Goal: Transaction & Acquisition: Purchase product/service

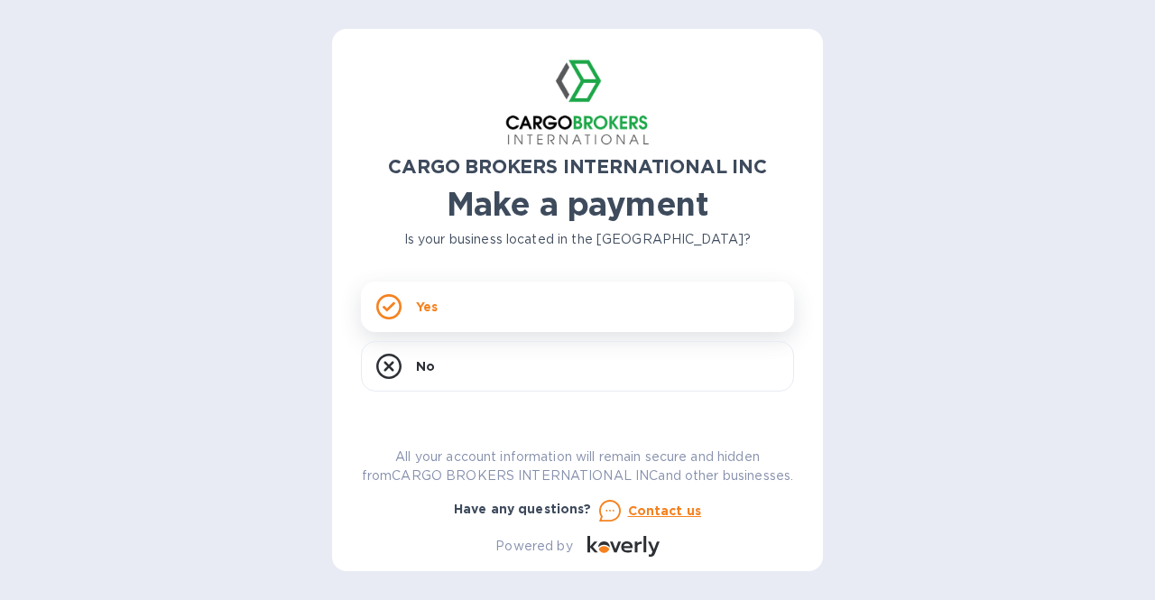
click at [435, 306] on p "Yes" at bounding box center [427, 307] width 22 height 18
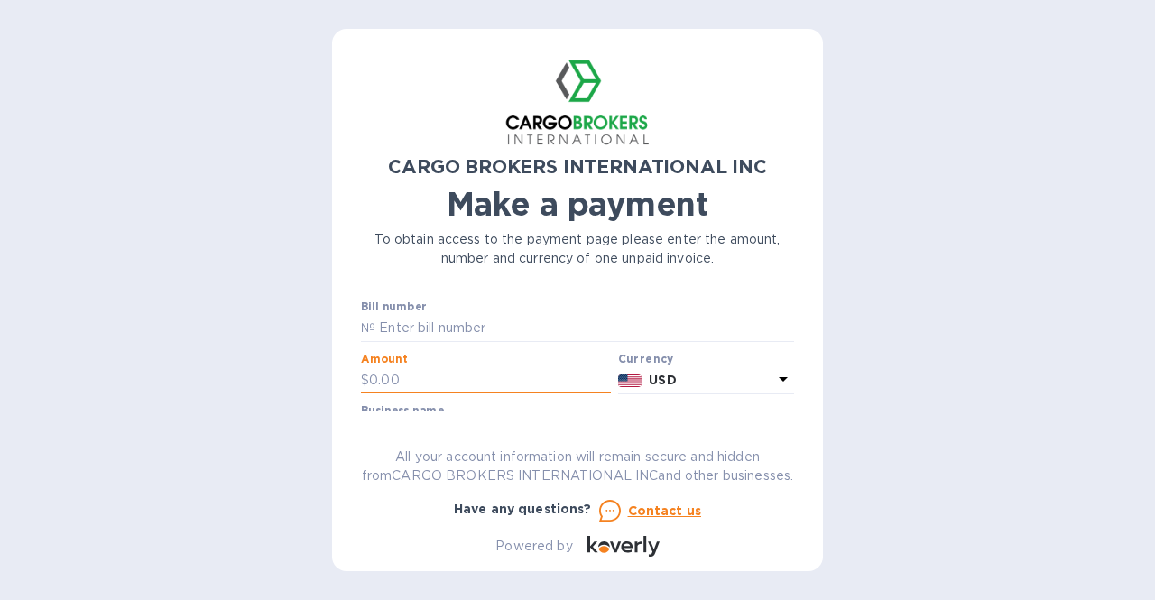
click at [397, 384] on input "text" at bounding box center [490, 380] width 242 height 27
type input "1,470.00"
click at [402, 324] on input "text" at bounding box center [584, 328] width 419 height 27
paste input "S00017654"
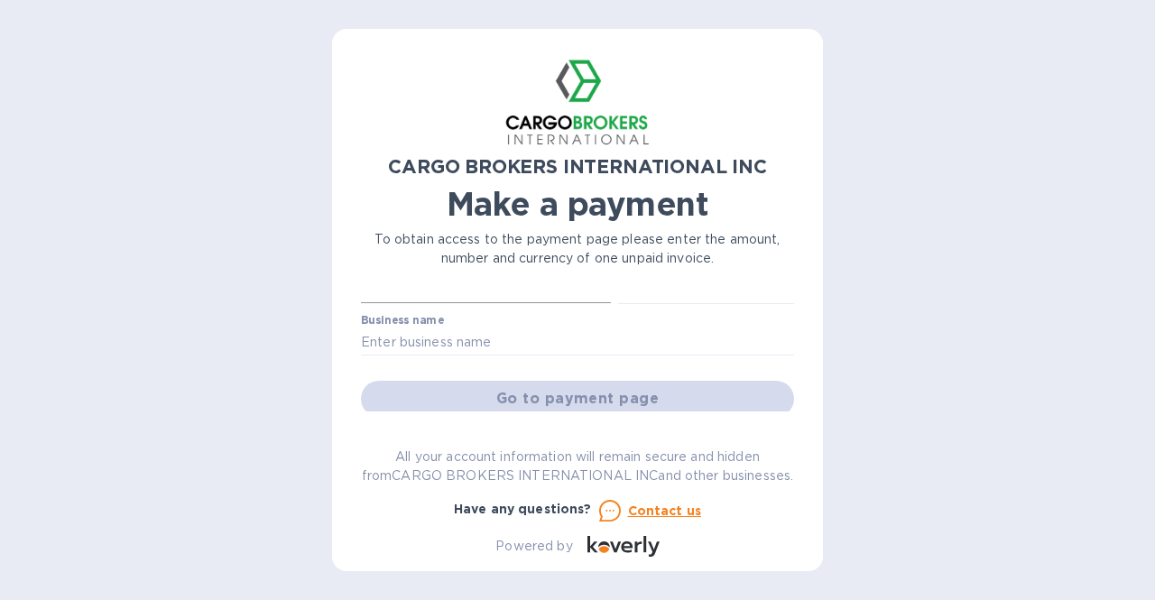
scroll to position [63, 0]
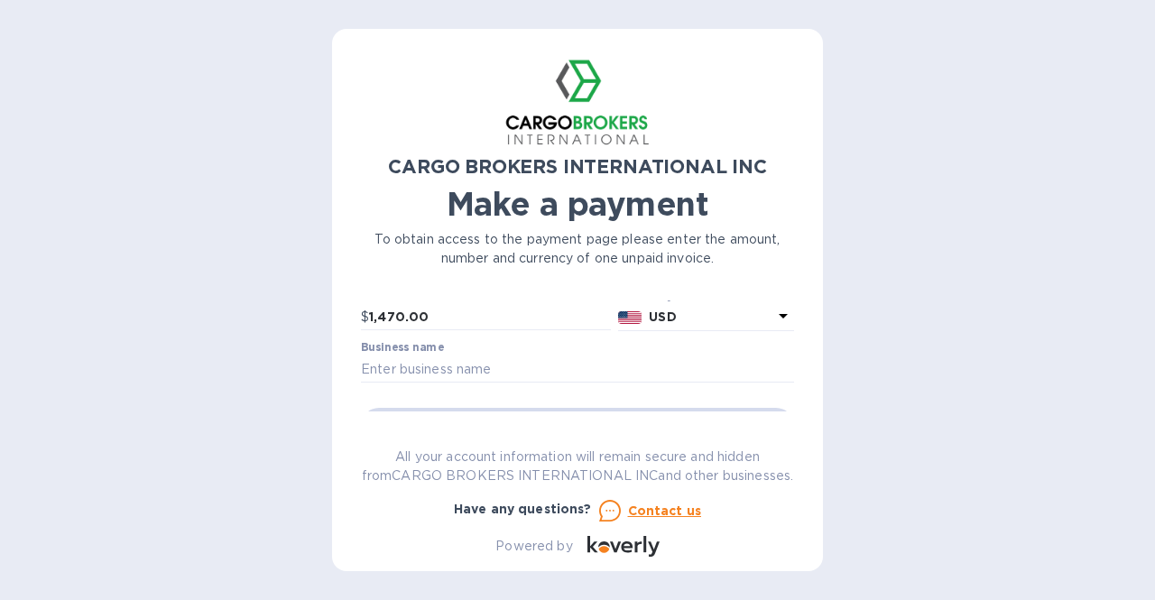
type input "S00017654"
click at [404, 362] on input "text" at bounding box center [577, 369] width 433 height 27
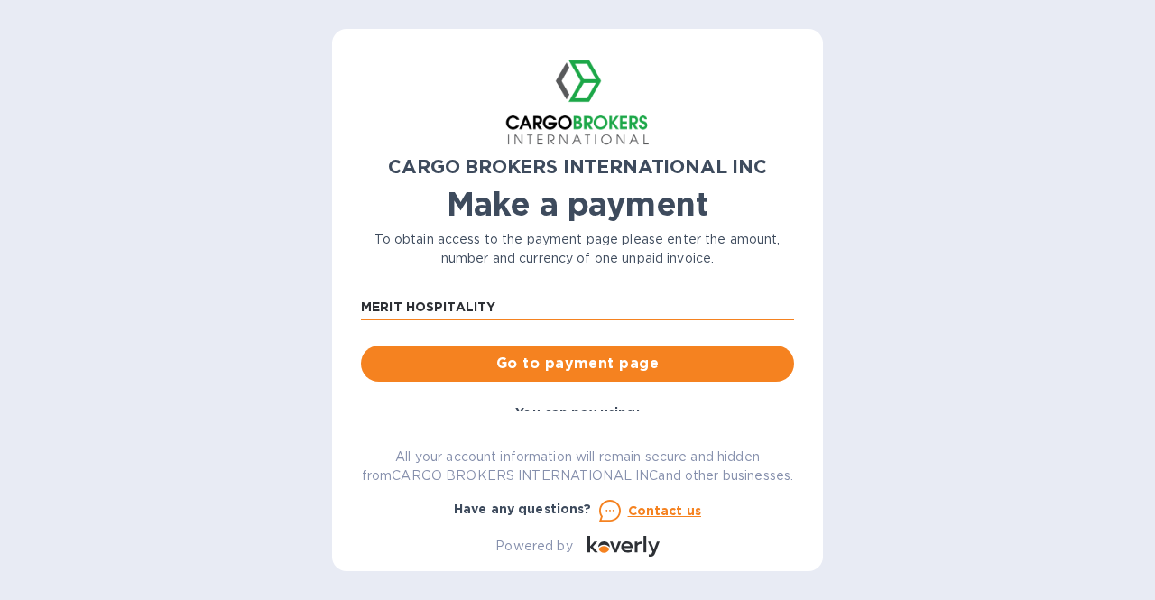
scroll to position [131, 0]
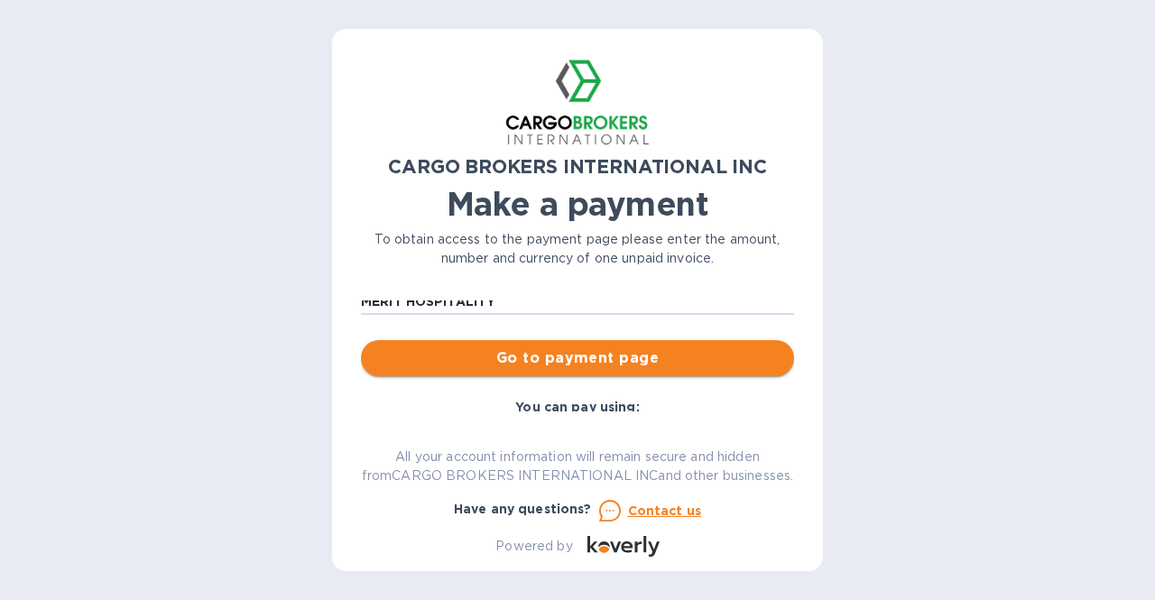
type input "MERIT HOSPITALITY"
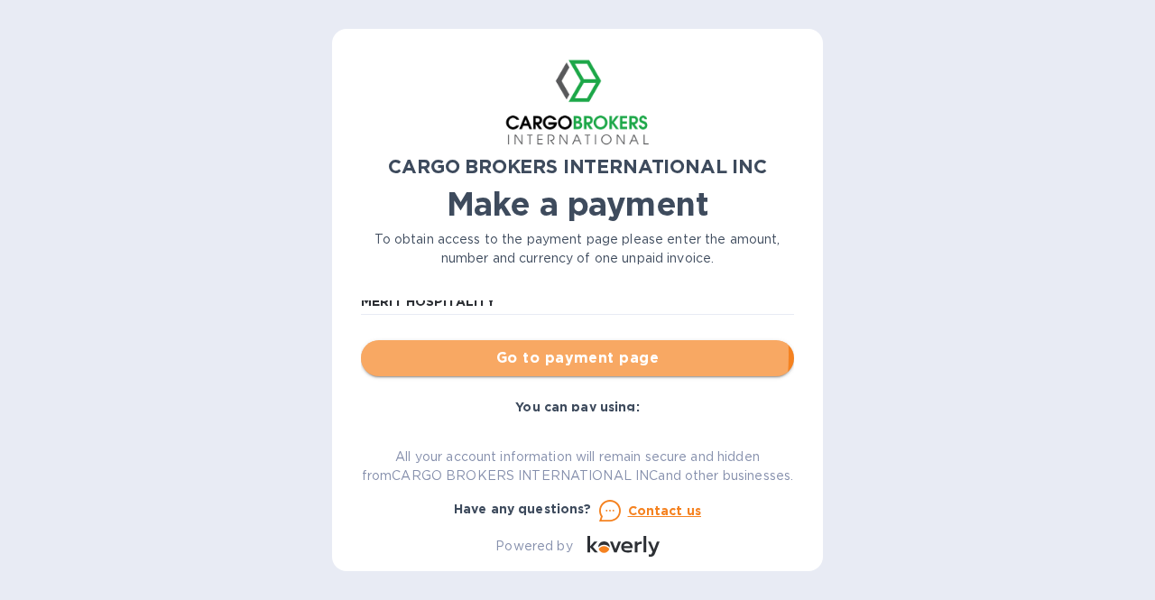
click at [518, 355] on span "Go to payment page" at bounding box center [577, 358] width 404 height 22
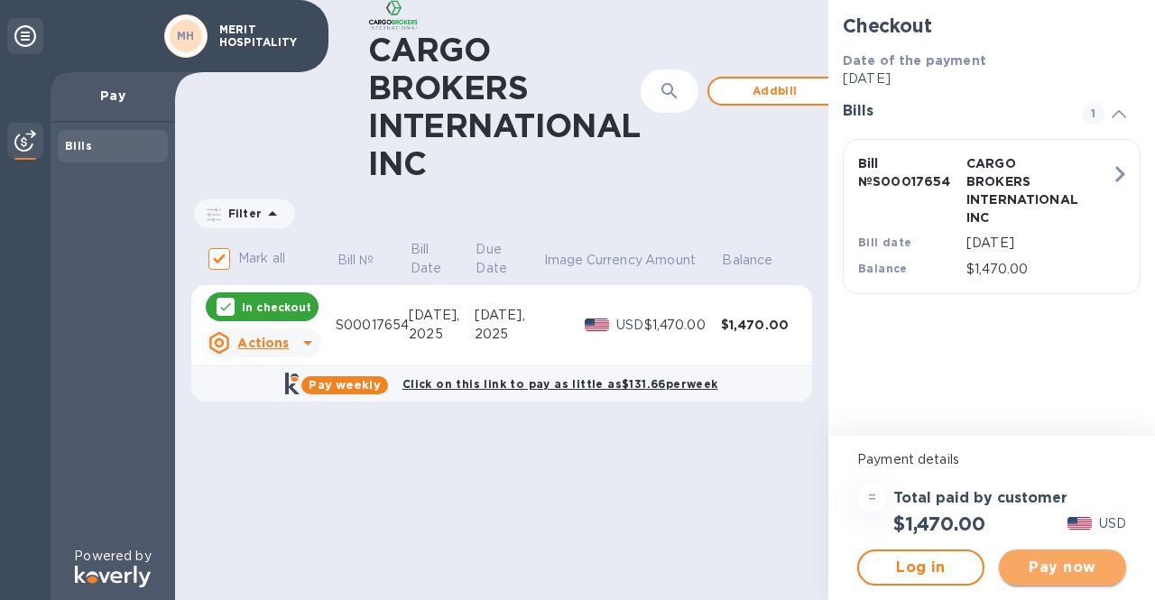
click at [1069, 566] on span "Pay now" at bounding box center [1063, 568] width 98 height 22
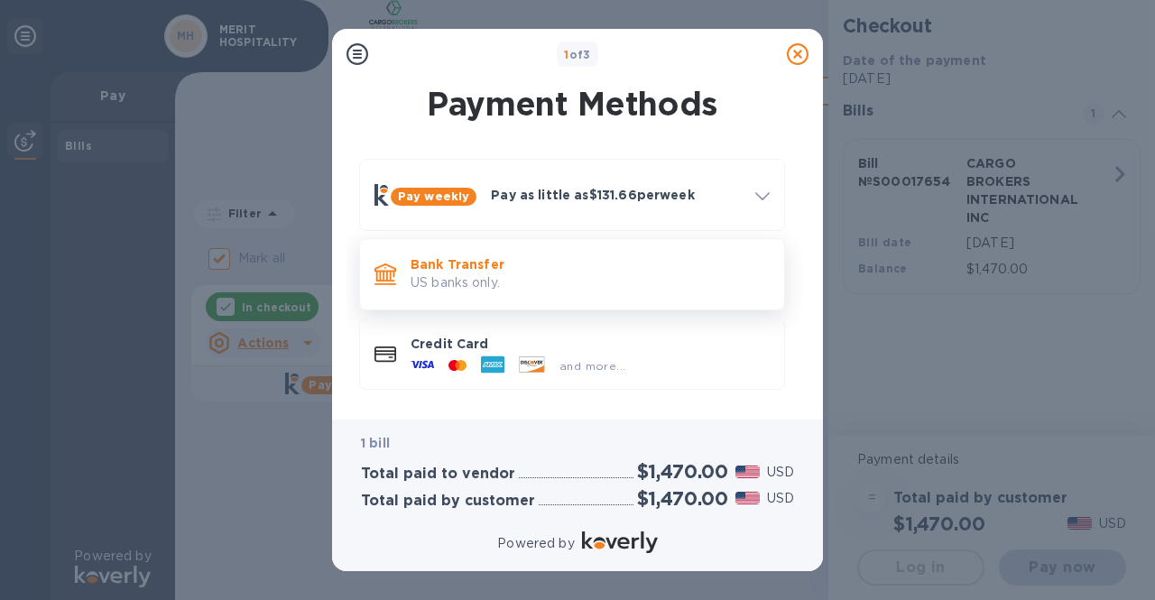
click at [487, 275] on p "US banks only." at bounding box center [590, 282] width 359 height 19
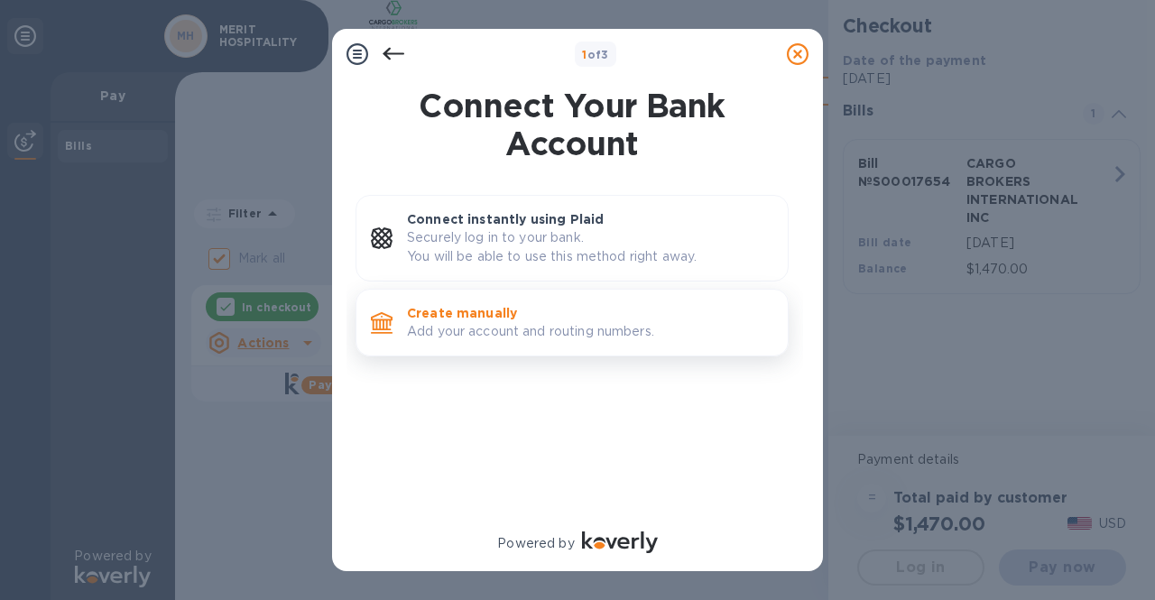
click at [466, 324] on p "Add your account and routing numbers." at bounding box center [590, 331] width 366 height 19
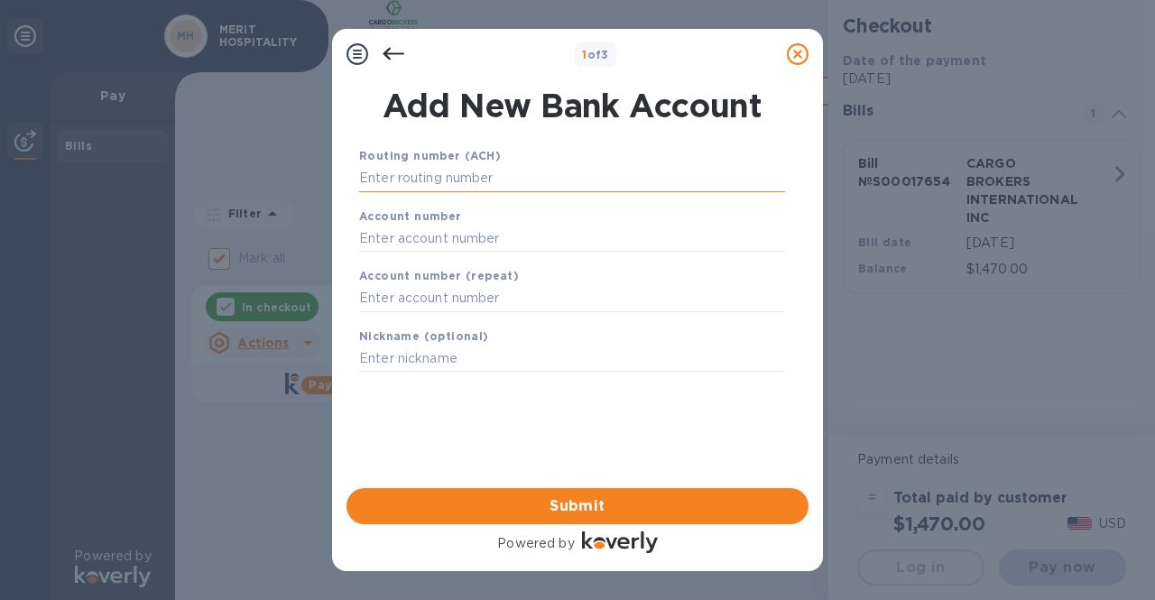
click at [430, 179] on input "text" at bounding box center [572, 178] width 426 height 27
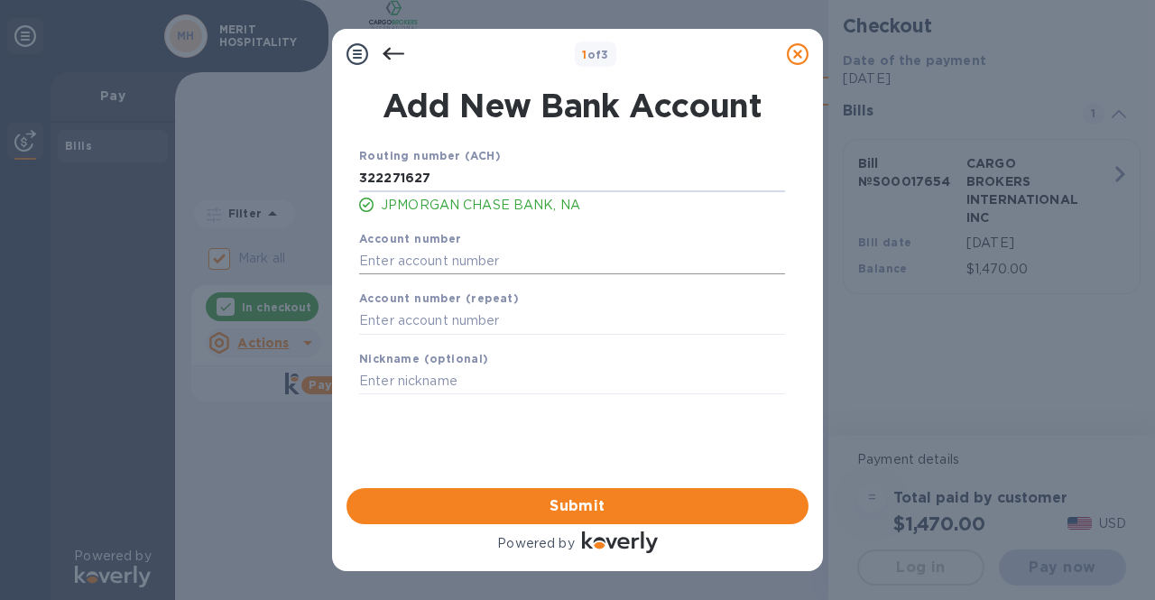
type input "322271627"
click at [396, 260] on input "text" at bounding box center [572, 260] width 426 height 27
type input "772668122"
click at [367, 324] on input "text" at bounding box center [572, 321] width 426 height 27
type input "772668122"
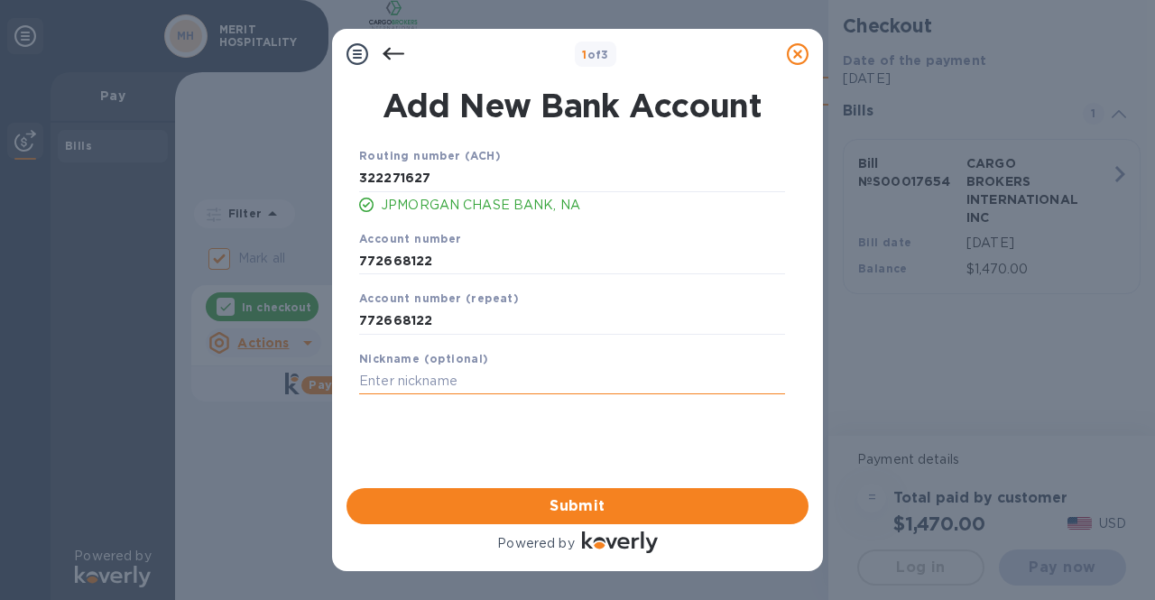
click at [375, 380] on input "text" at bounding box center [572, 381] width 426 height 27
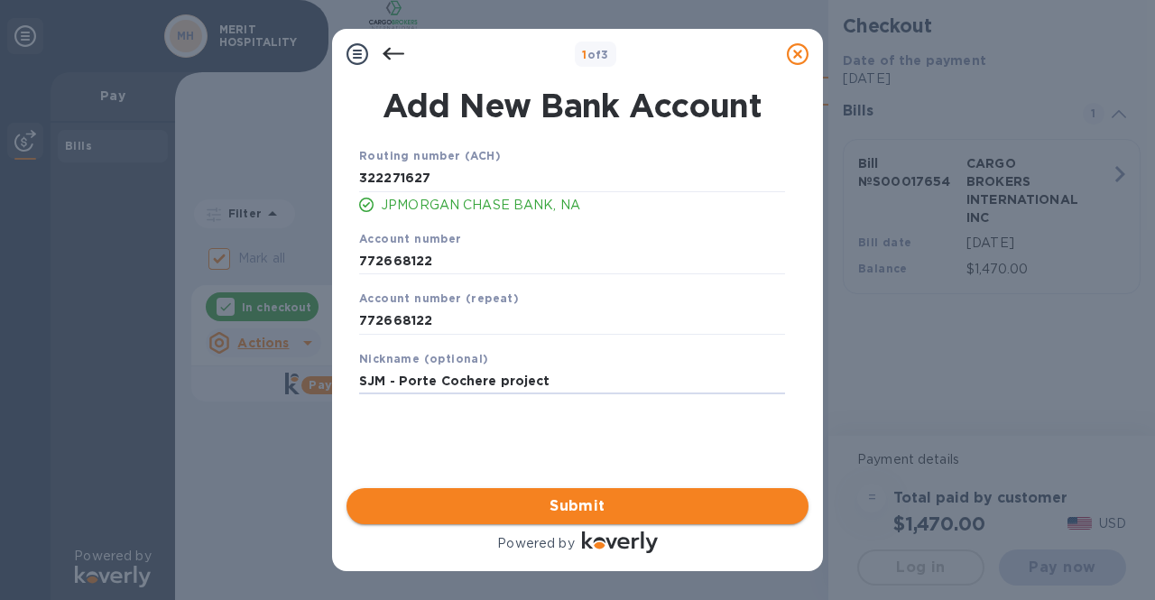
type input "SJM - Porte Cochere project"
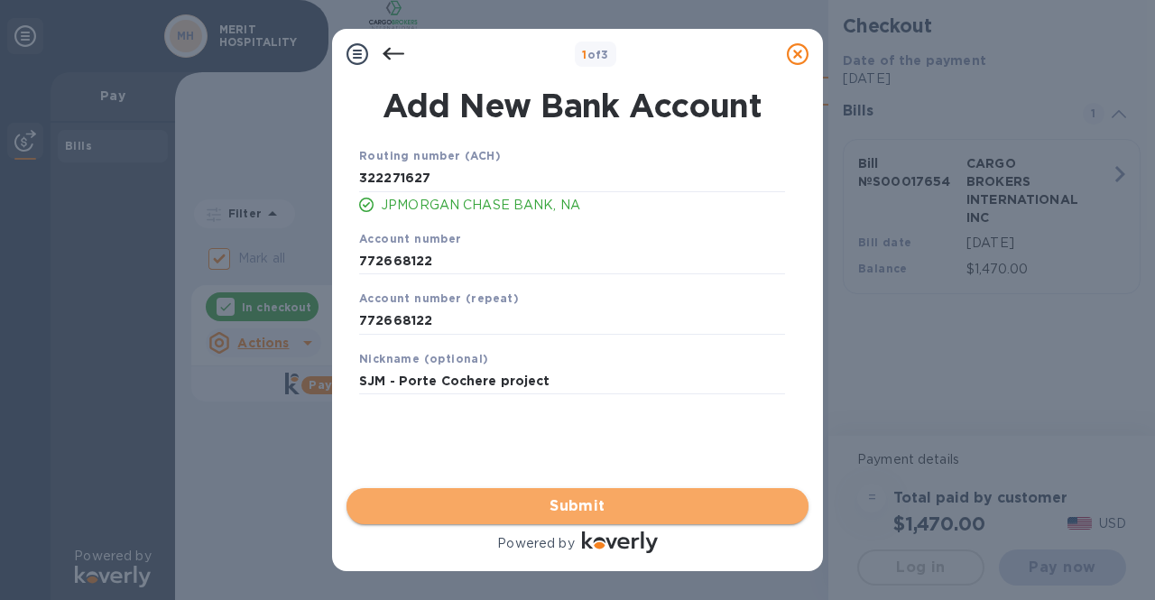
click at [551, 510] on span "Submit" at bounding box center [577, 507] width 433 height 22
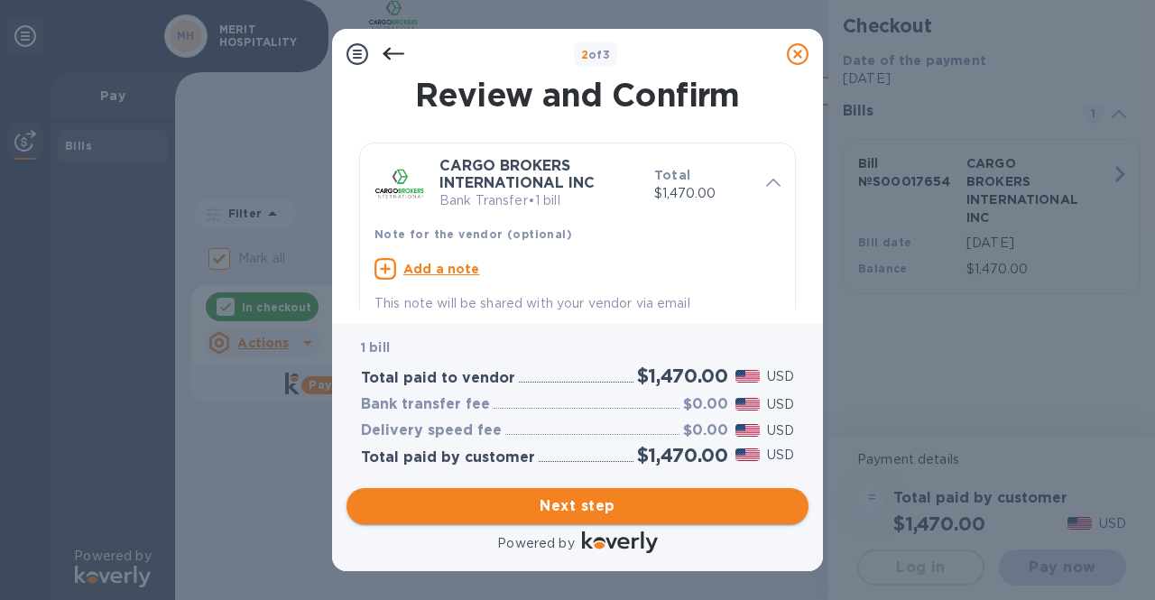
click at [560, 505] on span "Next step" at bounding box center [577, 507] width 433 height 22
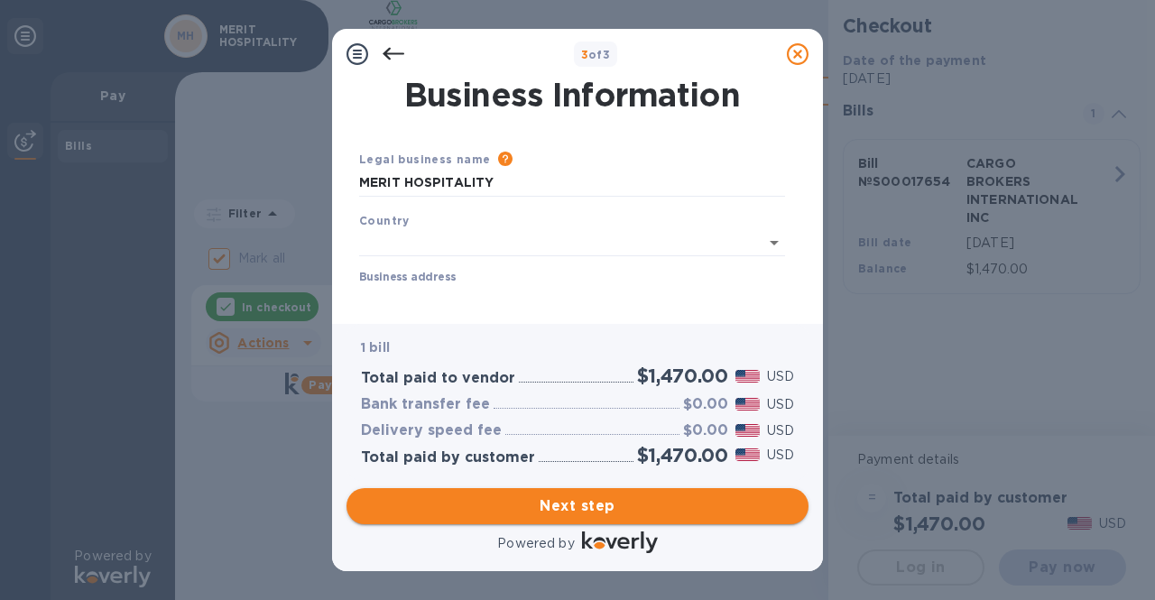
type input "[GEOGRAPHIC_DATA]"
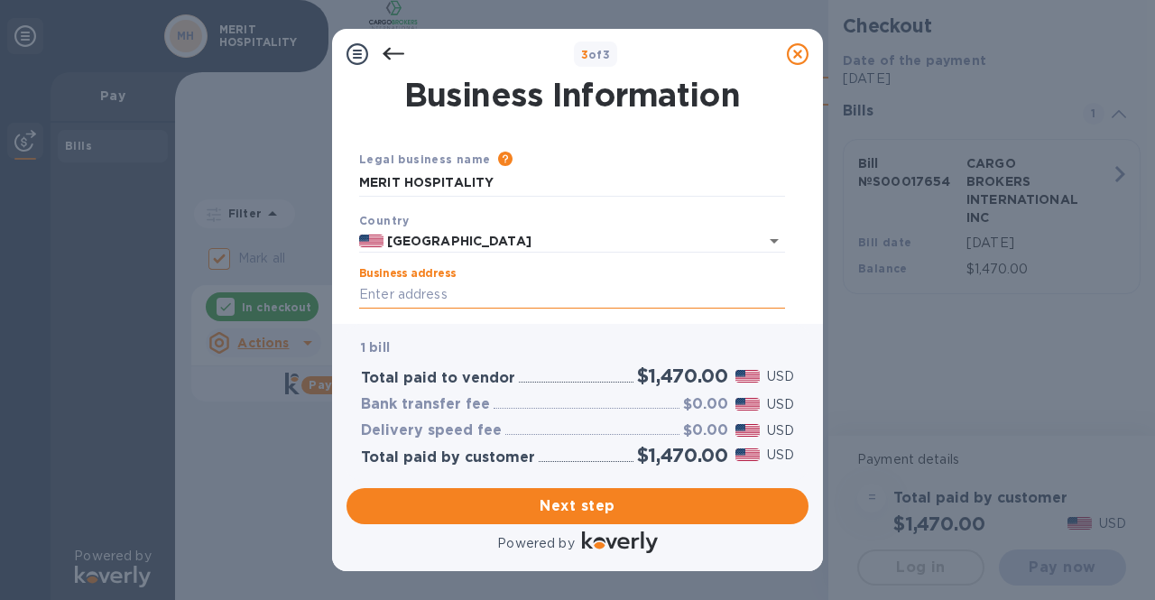
click at [377, 288] on input "Business address" at bounding box center [572, 295] width 426 height 27
type input "[STREET_ADDRESS]"
type input "Rolling Hills Estates"
type input "CA"
type input "90274"
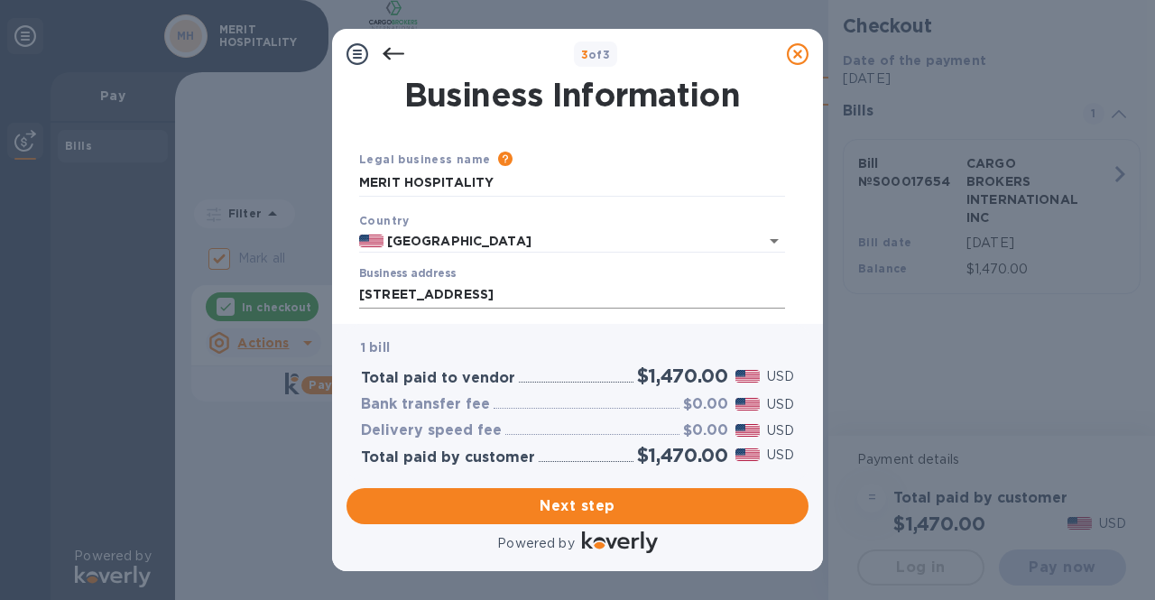
click at [505, 290] on input "[STREET_ADDRESS]" at bounding box center [572, 295] width 426 height 27
type input "[STREET_ADDRESS]"
click at [587, 503] on span "Next step" at bounding box center [577, 507] width 433 height 22
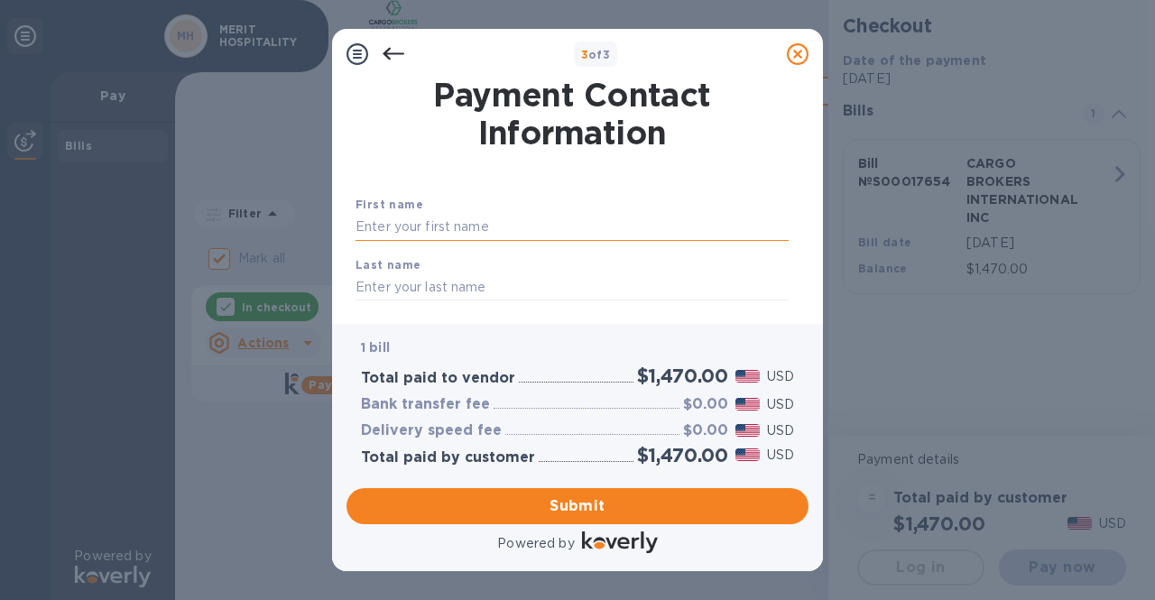
click at [401, 228] on input "text" at bounding box center [572, 227] width 433 height 27
type input "Sabir"
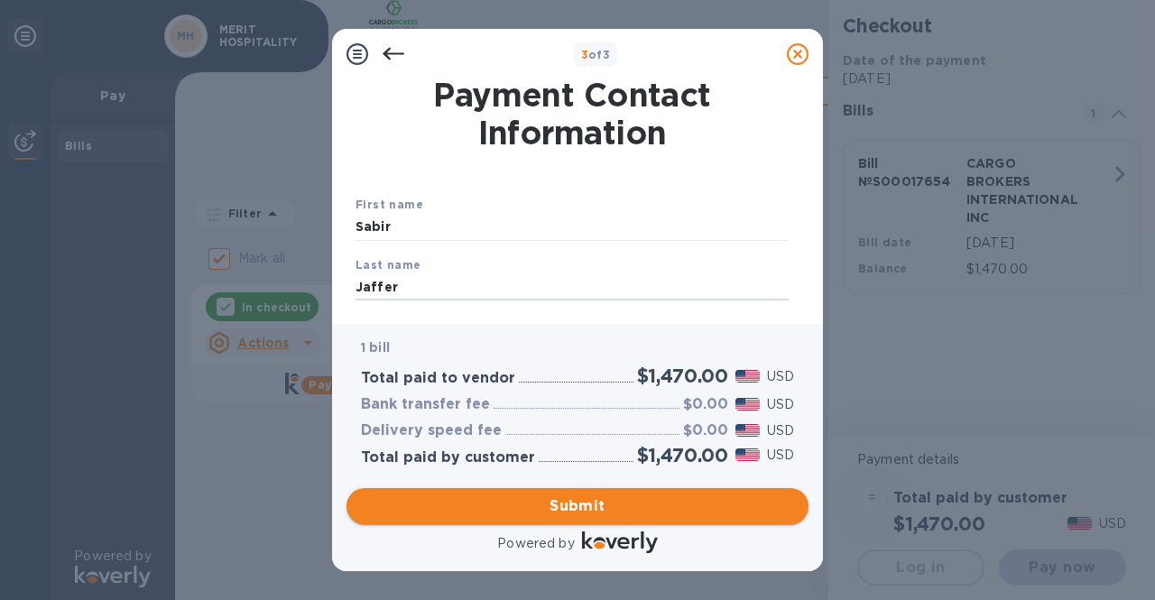
type input "Jaffer"
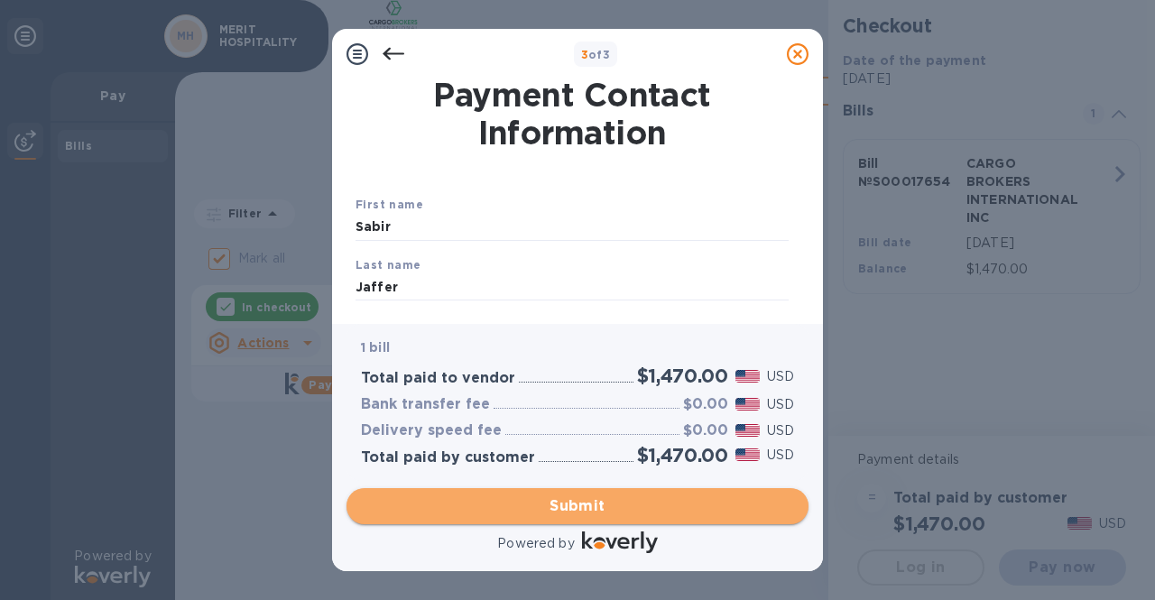
click at [570, 506] on span "Submit" at bounding box center [577, 507] width 433 height 22
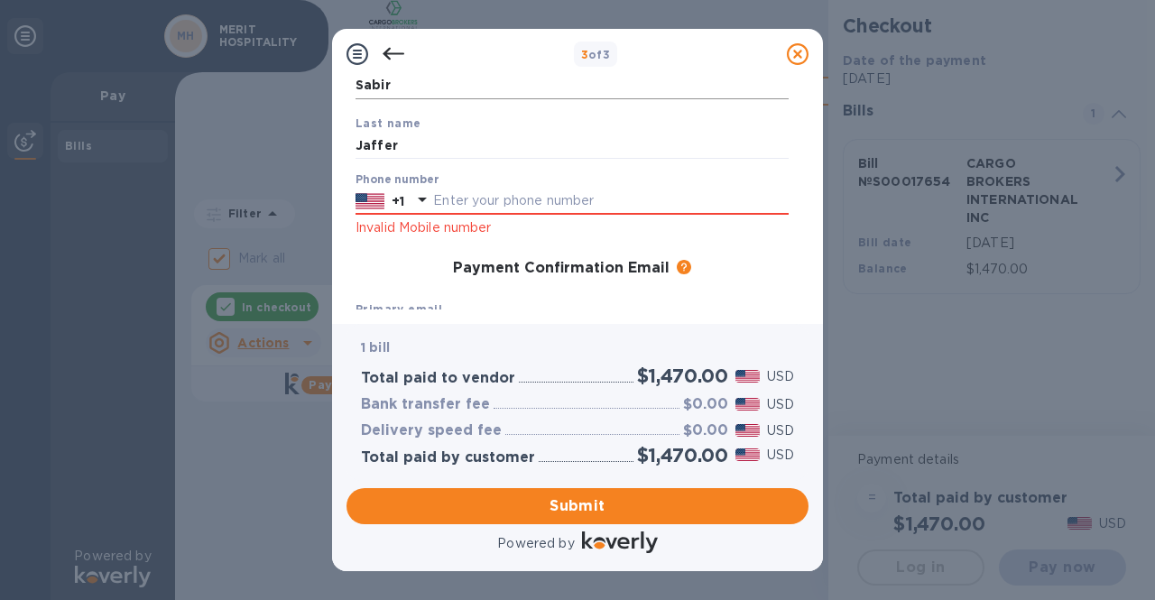
scroll to position [150, 0]
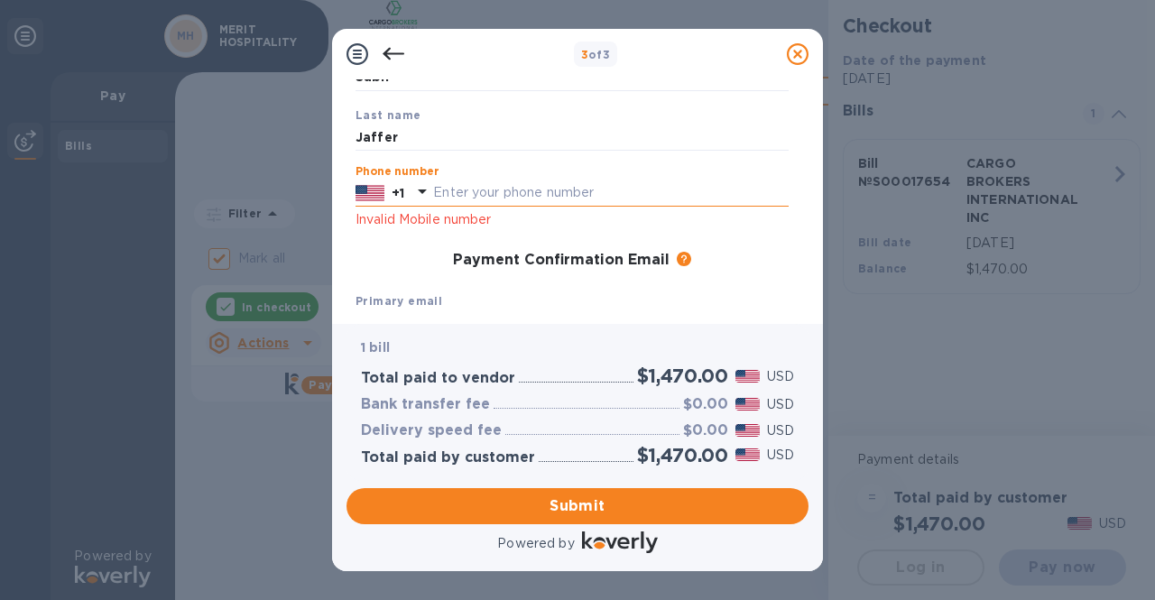
click at [552, 191] on input "text" at bounding box center [611, 193] width 356 height 27
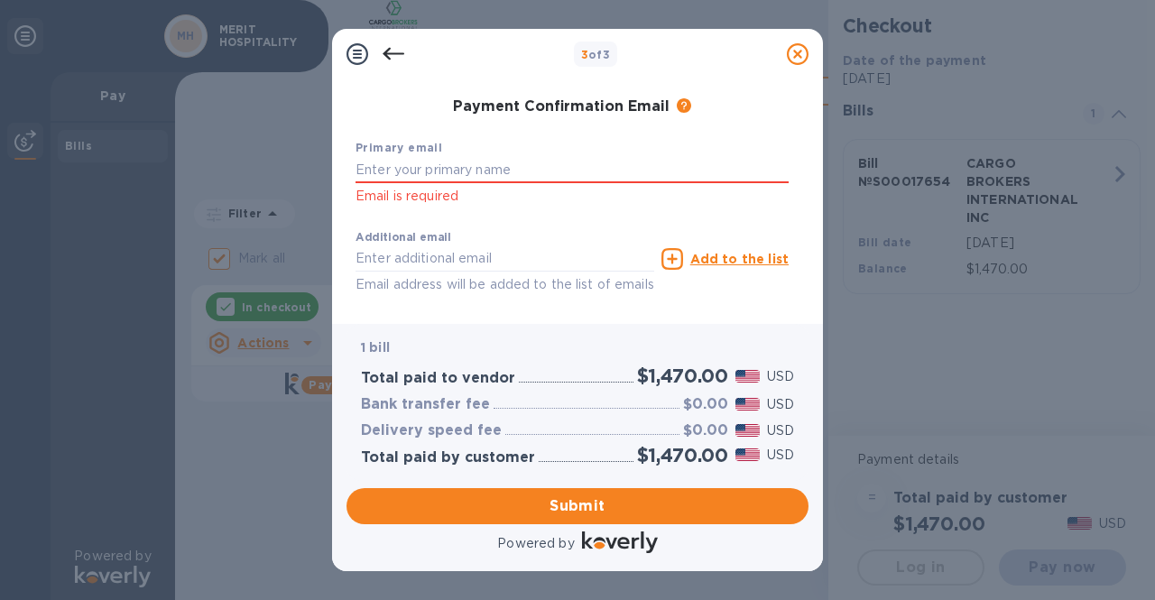
scroll to position [305, 0]
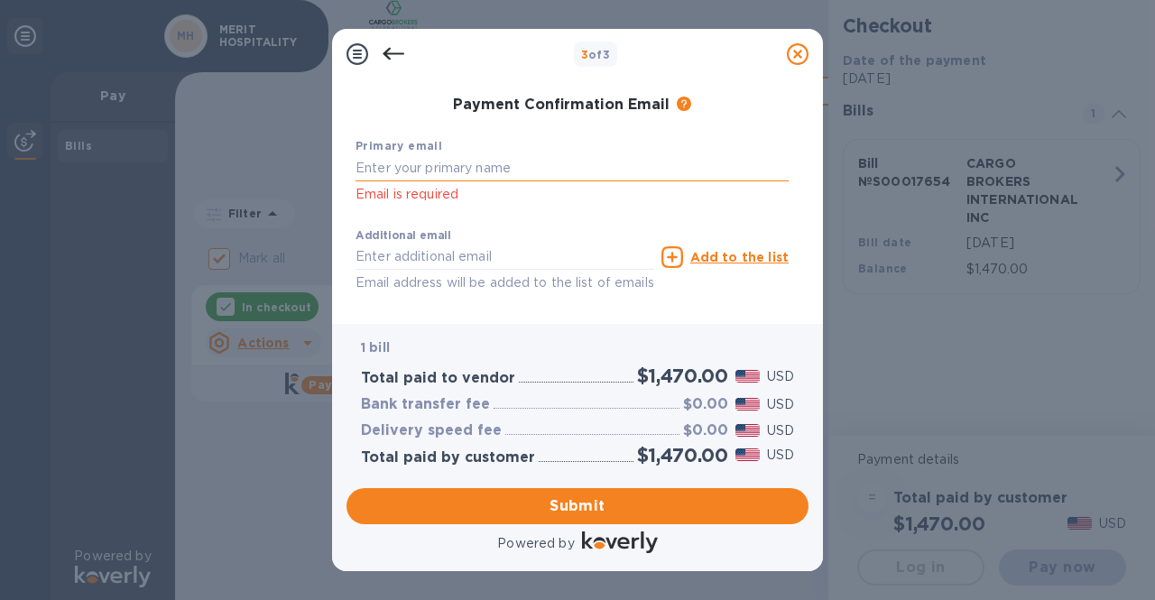
type input "3107149900"
click at [479, 172] on input "text" at bounding box center [572, 168] width 433 height 27
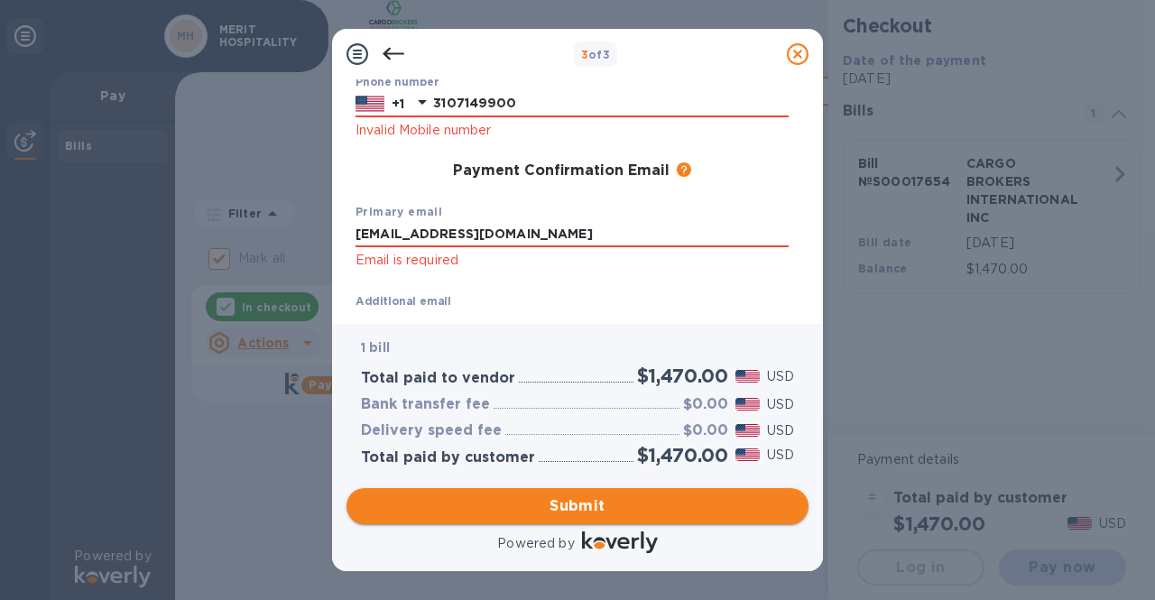
scroll to position [262, 0]
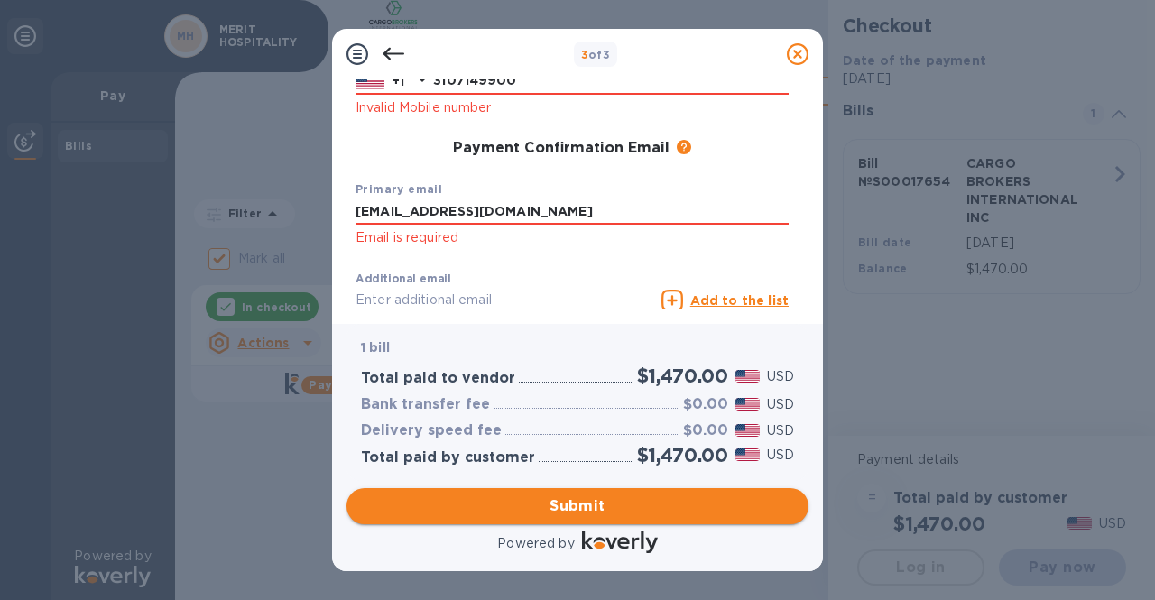
type input "[EMAIL_ADDRESS][DOMAIN_NAME]"
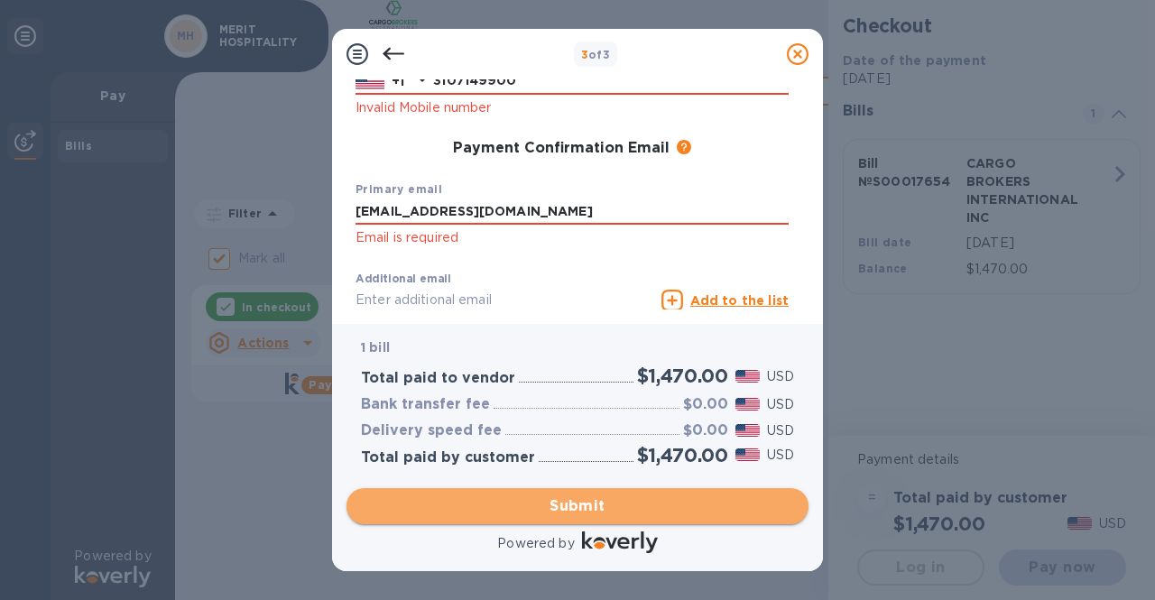
click at [587, 510] on span "Submit" at bounding box center [577, 507] width 433 height 22
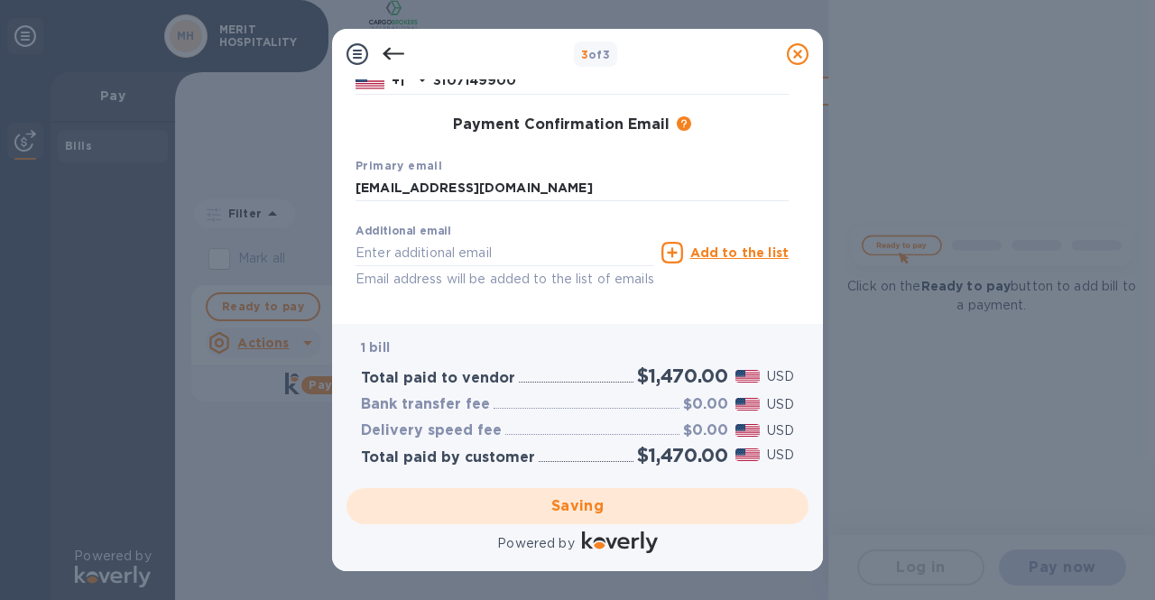
checkbox input "false"
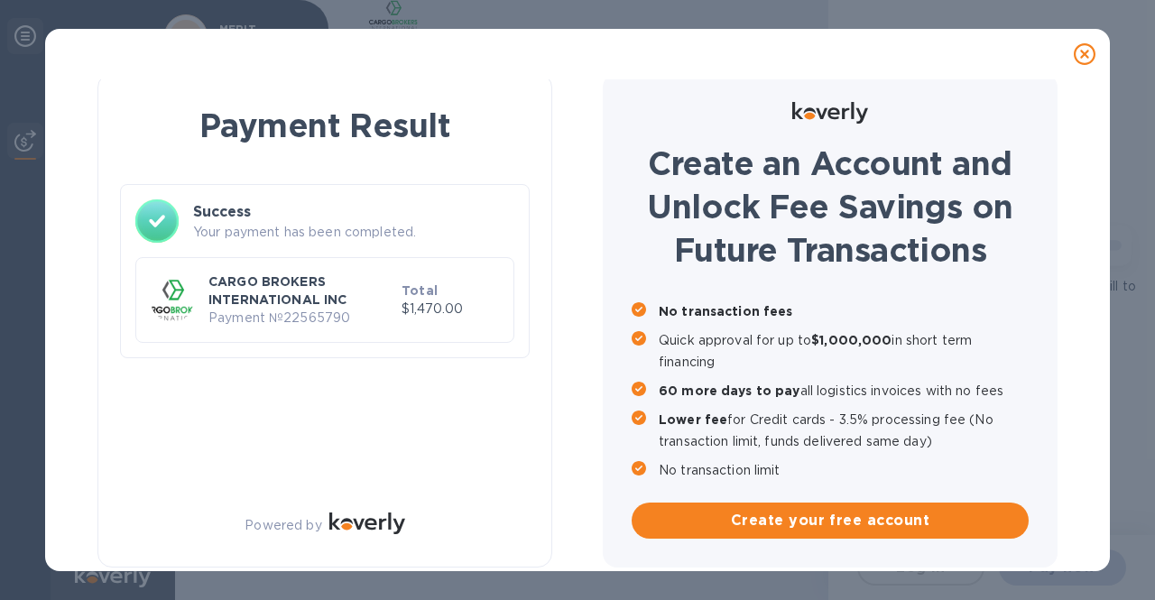
scroll to position [9, 0]
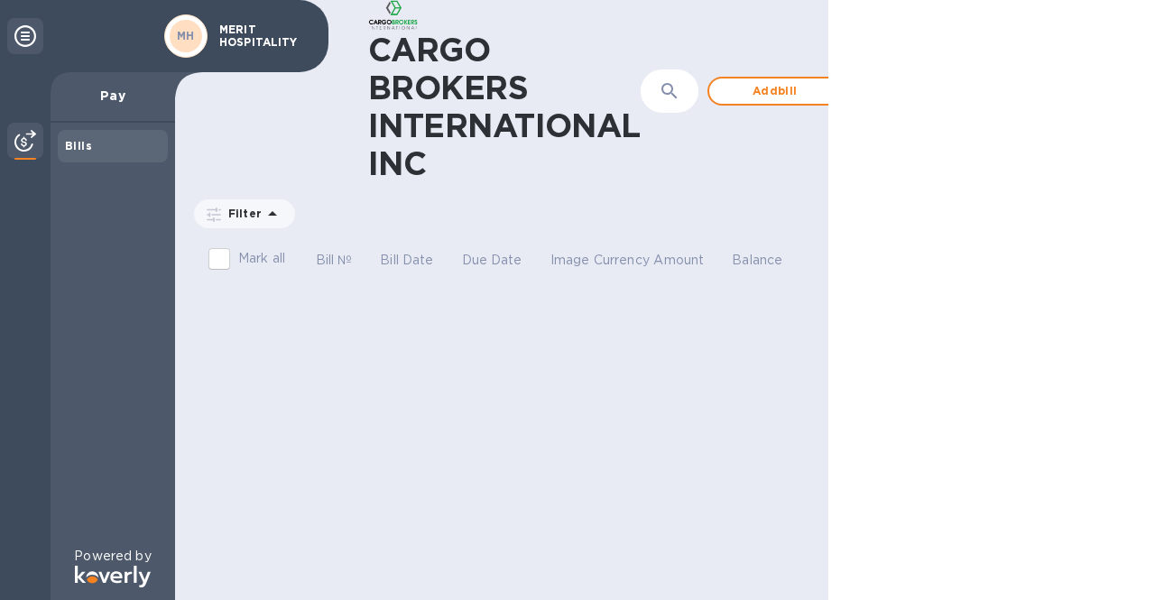
click at [25, 32] on icon at bounding box center [25, 36] width 22 height 22
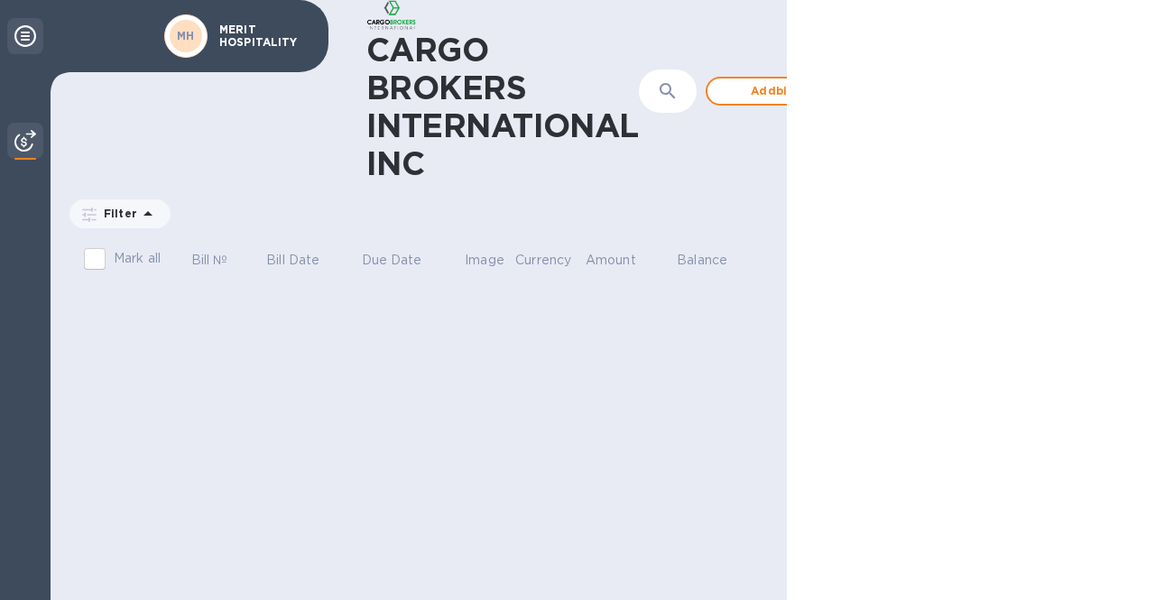
click at [25, 36] on icon at bounding box center [25, 36] width 22 height 22
